Goal: Task Accomplishment & Management: Use online tool/utility

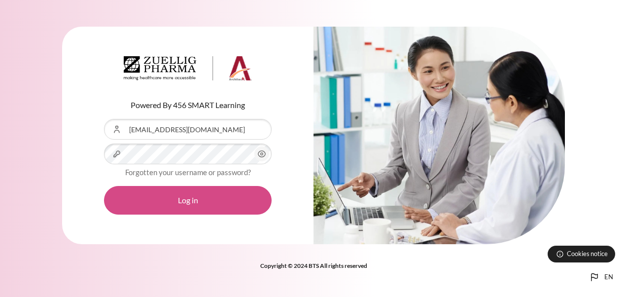
click at [180, 205] on button "Log in" at bounding box center [188, 200] width 168 height 29
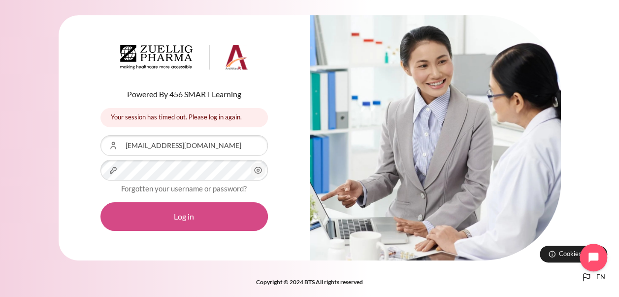
click at [186, 215] on button "Log in" at bounding box center [185, 216] width 168 height 29
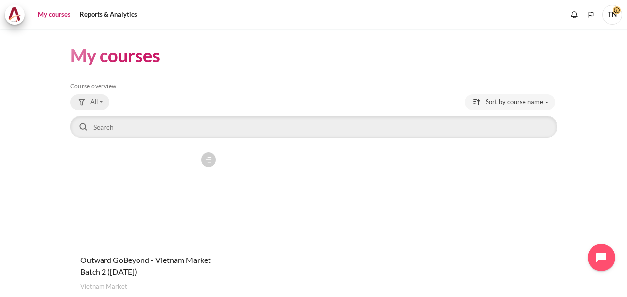
click at [102, 101] on button "All" at bounding box center [89, 102] width 39 height 16
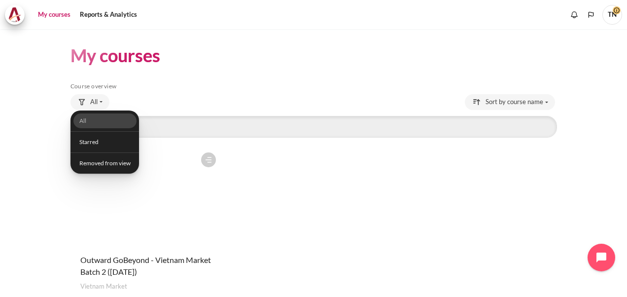
click at [237, 173] on div "Course is starred Actions for course Outward GoBeyond - Vietnam Market Batch 2 …" at bounding box center [313, 233] width 486 height 172
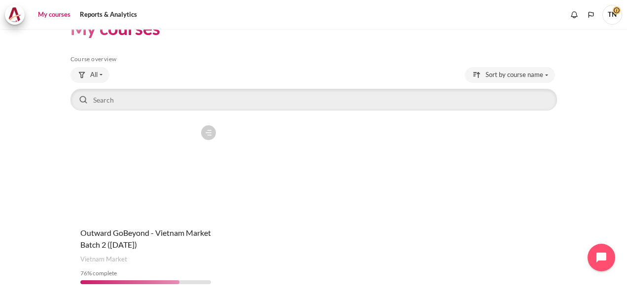
scroll to position [63, 0]
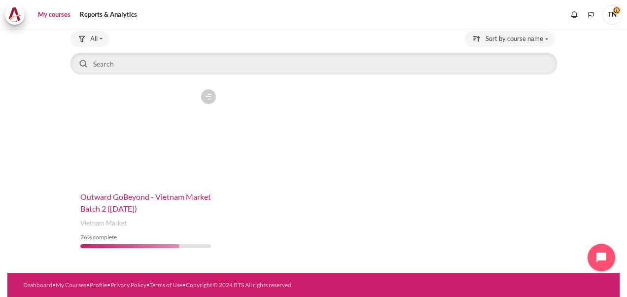
click at [138, 197] on span "Outward GoBeyond - Vietnam Market Batch 2 ([DATE])" at bounding box center [145, 202] width 131 height 21
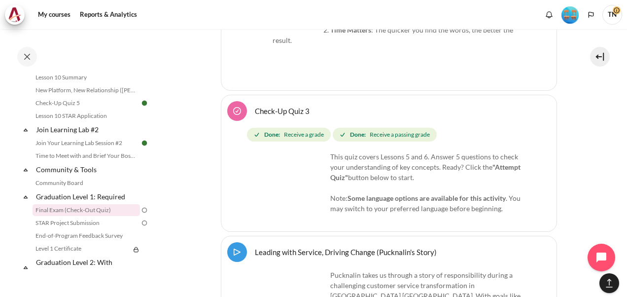
scroll to position [966, 0]
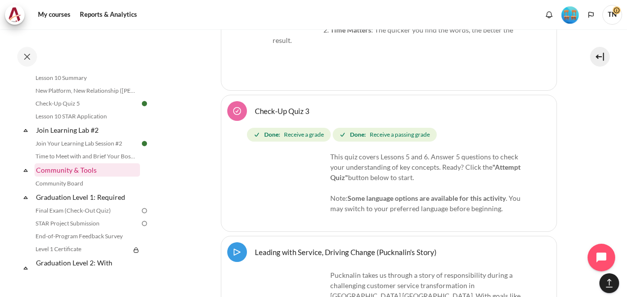
click at [70, 176] on link "Community & Tools" at bounding box center [86, 169] width 105 height 13
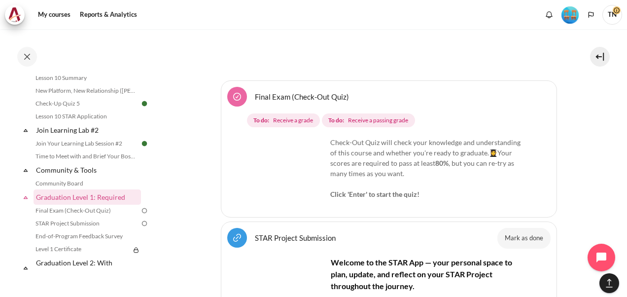
scroll to position [5218, 0]
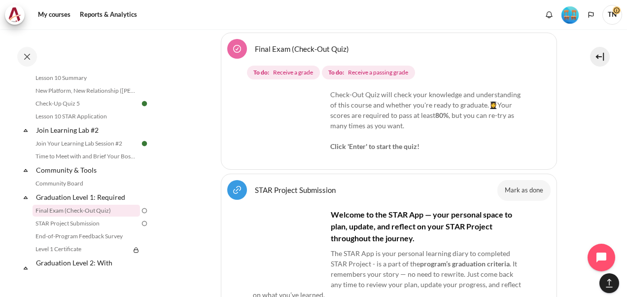
click at [313, 48] on link "Final Exam (Check-Out Quiz)" at bounding box center [302, 48] width 94 height 9
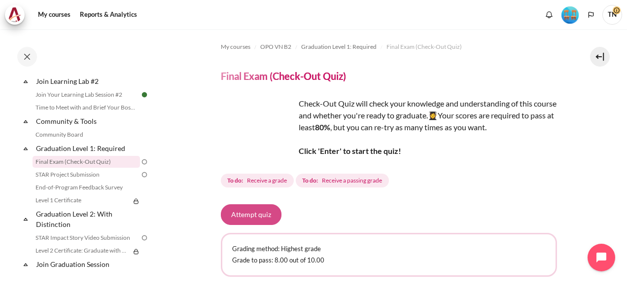
click at [259, 212] on button "Attempt quiz" at bounding box center [251, 214] width 61 height 21
